Goal: Information Seeking & Learning: Learn about a topic

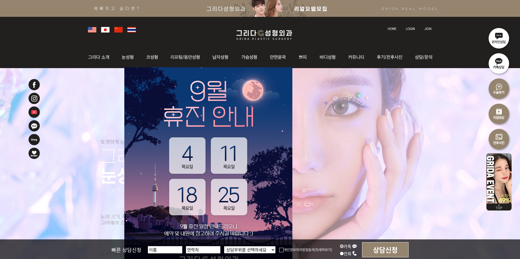
scroll to position [84, 0]
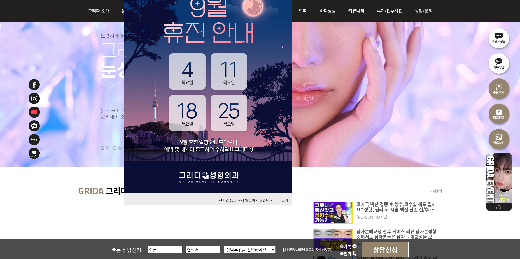
click at [265, 199] on button "24 시간 동안 다시 열람하지 않습니다." at bounding box center [246, 200] width 60 height 8
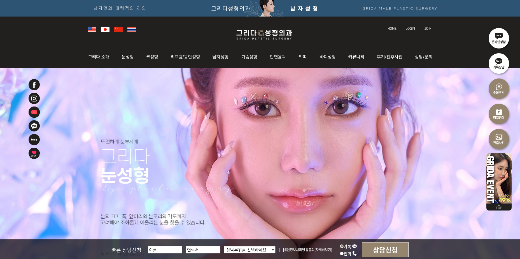
scroll to position [0, 0]
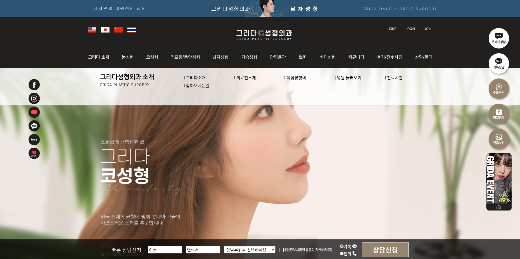
click at [242, 78] on link "l 의료진소개" at bounding box center [245, 78] width 22 height 6
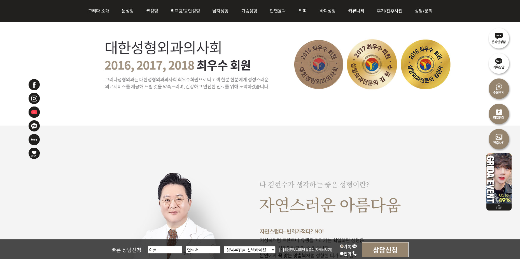
scroll to position [280, 0]
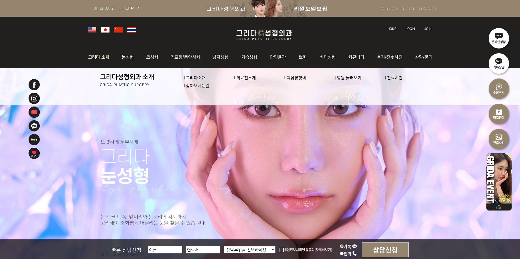
click at [243, 78] on link "l 의료진소개" at bounding box center [245, 78] width 22 height 6
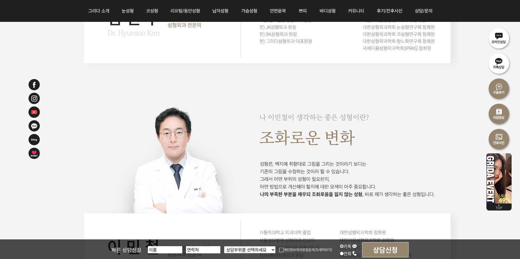
scroll to position [644, 0]
